Goal: Information Seeking & Learning: Check status

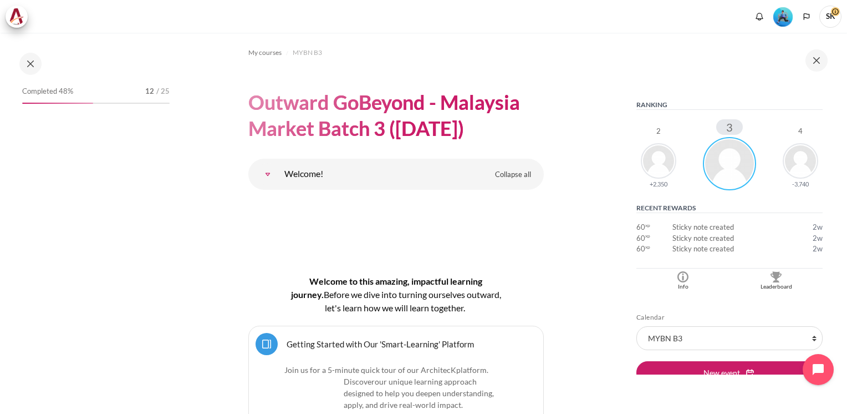
scroll to position [239, 0]
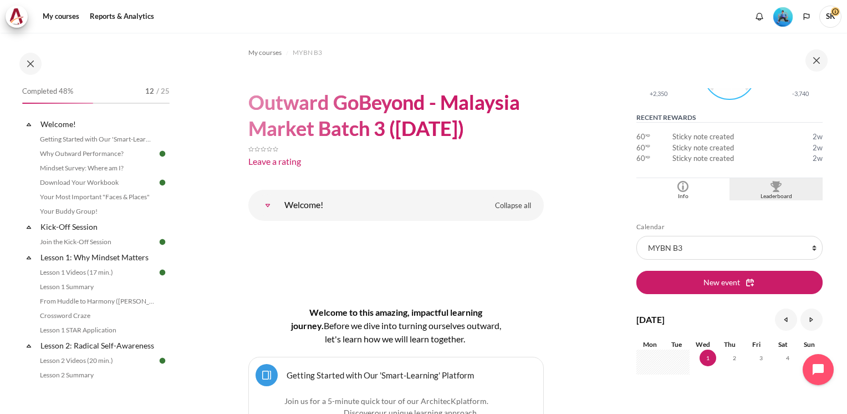
click at [764, 195] on div "Leaderboard" at bounding box center [776, 196] width 88 height 9
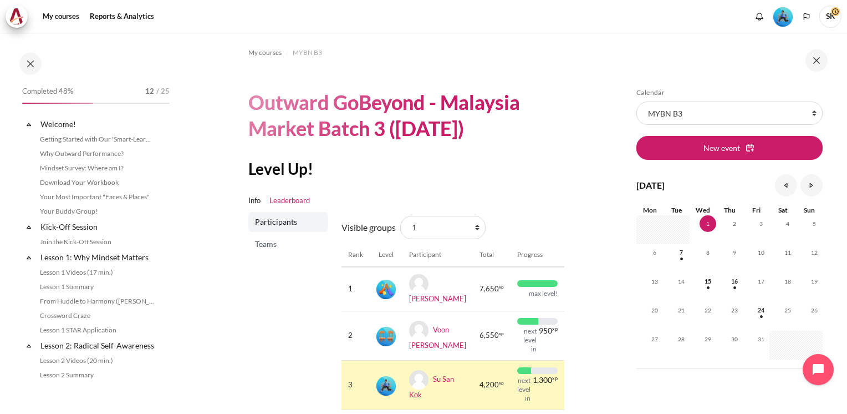
scroll to position [20, 0]
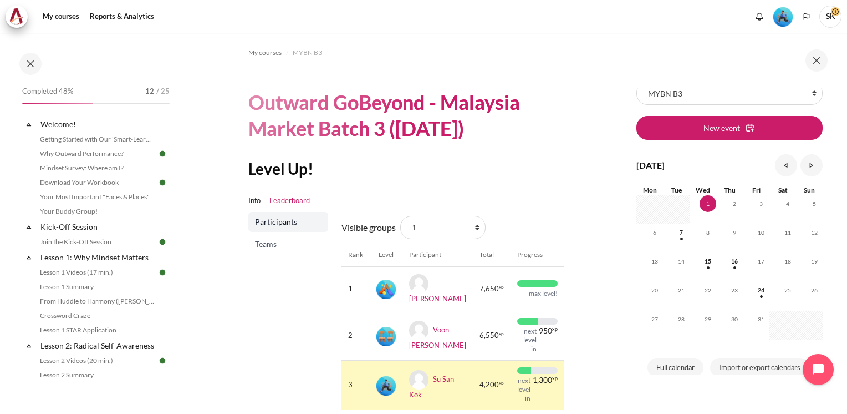
click at [601, 325] on section "My courses MYBN B3 Outward GoBeyond - Malaysia Market Batch 3 (Sep 2025) Level …" at bounding box center [395, 259] width 437 height 452
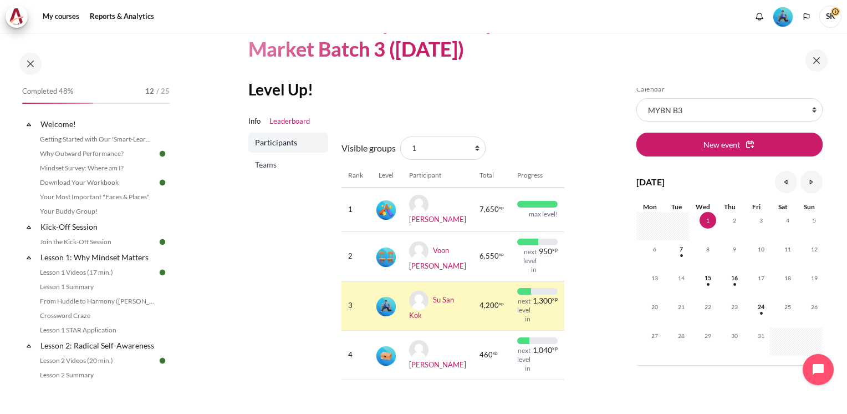
scroll to position [0, 0]
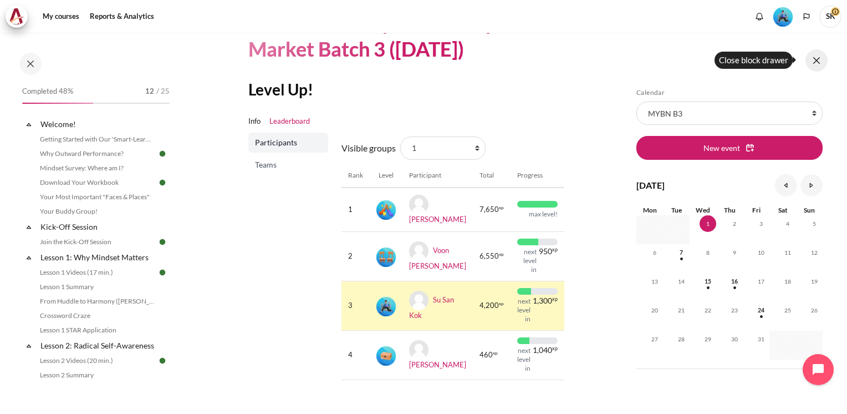
click at [819, 60] on button at bounding box center [817, 60] width 22 height 22
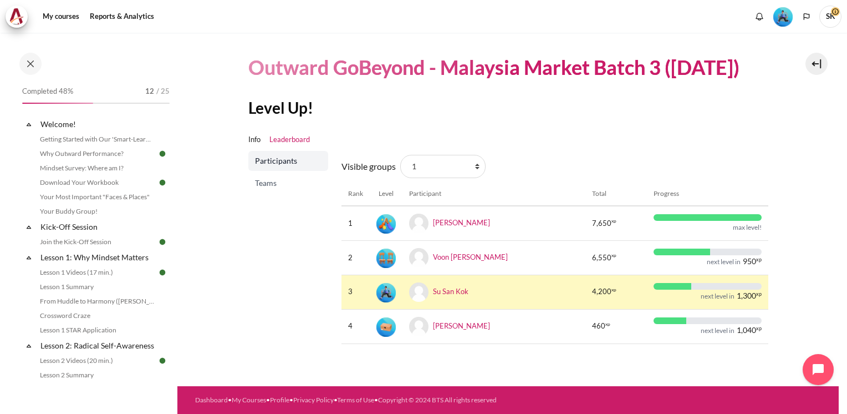
scroll to position [34, 0]
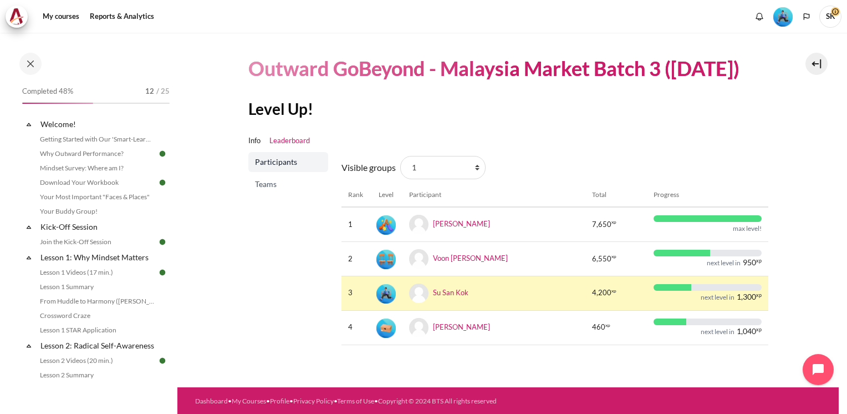
click at [293, 140] on link "Leaderboard" at bounding box center [289, 140] width 40 height 11
click at [277, 184] on span "Teams" at bounding box center [289, 184] width 69 height 11
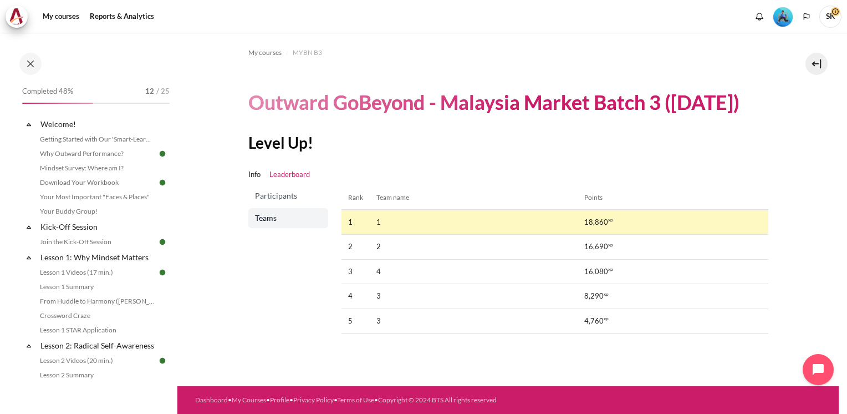
click at [276, 196] on span "Participants" at bounding box center [289, 195] width 69 height 11
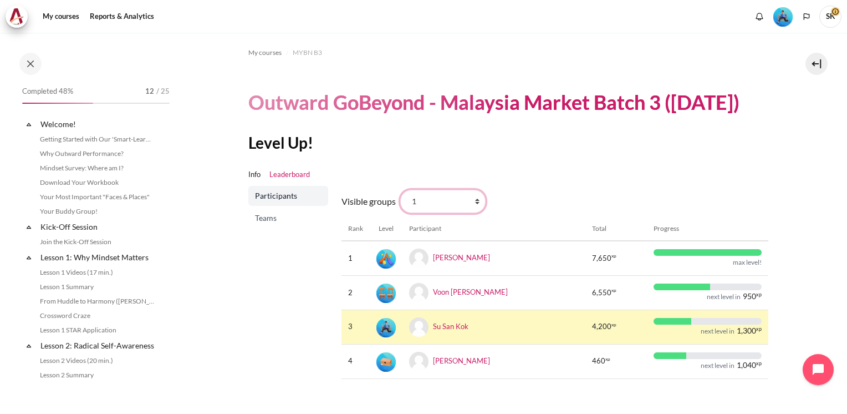
click at [473, 201] on select "All participants 1 2 3 3 4" at bounding box center [442, 201] width 85 height 23
select select "0"
click at [400, 190] on select "All participants 1 2 3 3 4" at bounding box center [442, 201] width 85 height 23
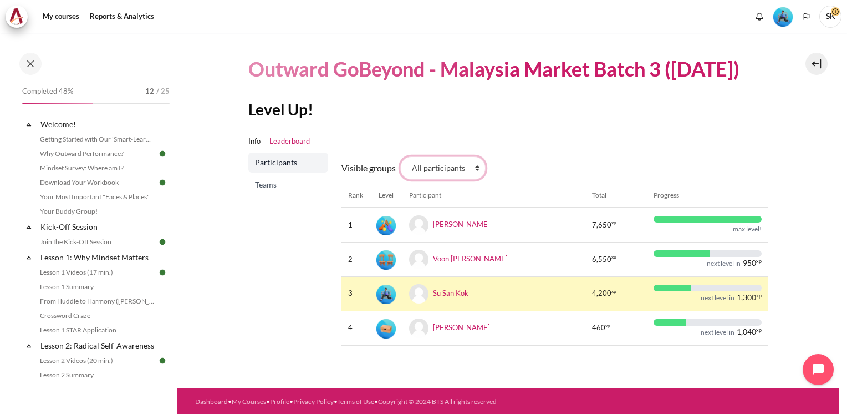
click at [473, 164] on select "All participants 1 2 3 3 4" at bounding box center [442, 167] width 85 height 23
click at [273, 181] on span "Teams" at bounding box center [289, 184] width 69 height 11
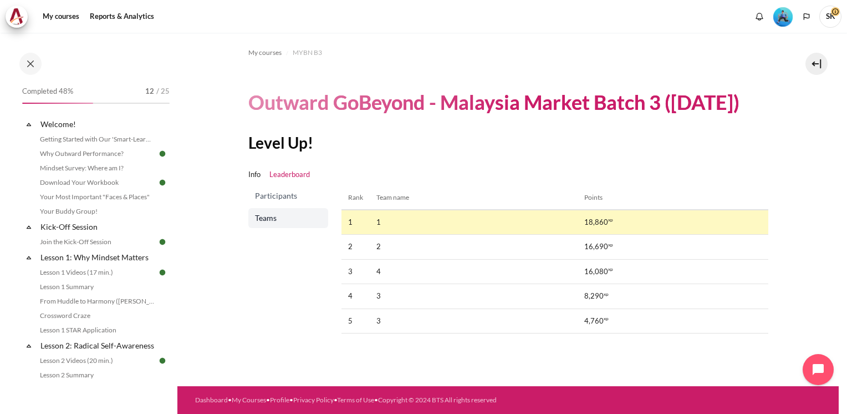
click at [286, 197] on span "Participants" at bounding box center [289, 195] width 69 height 11
click at [255, 172] on link "Info" at bounding box center [254, 174] width 12 height 11
